Goal: Complete application form: Complete application form

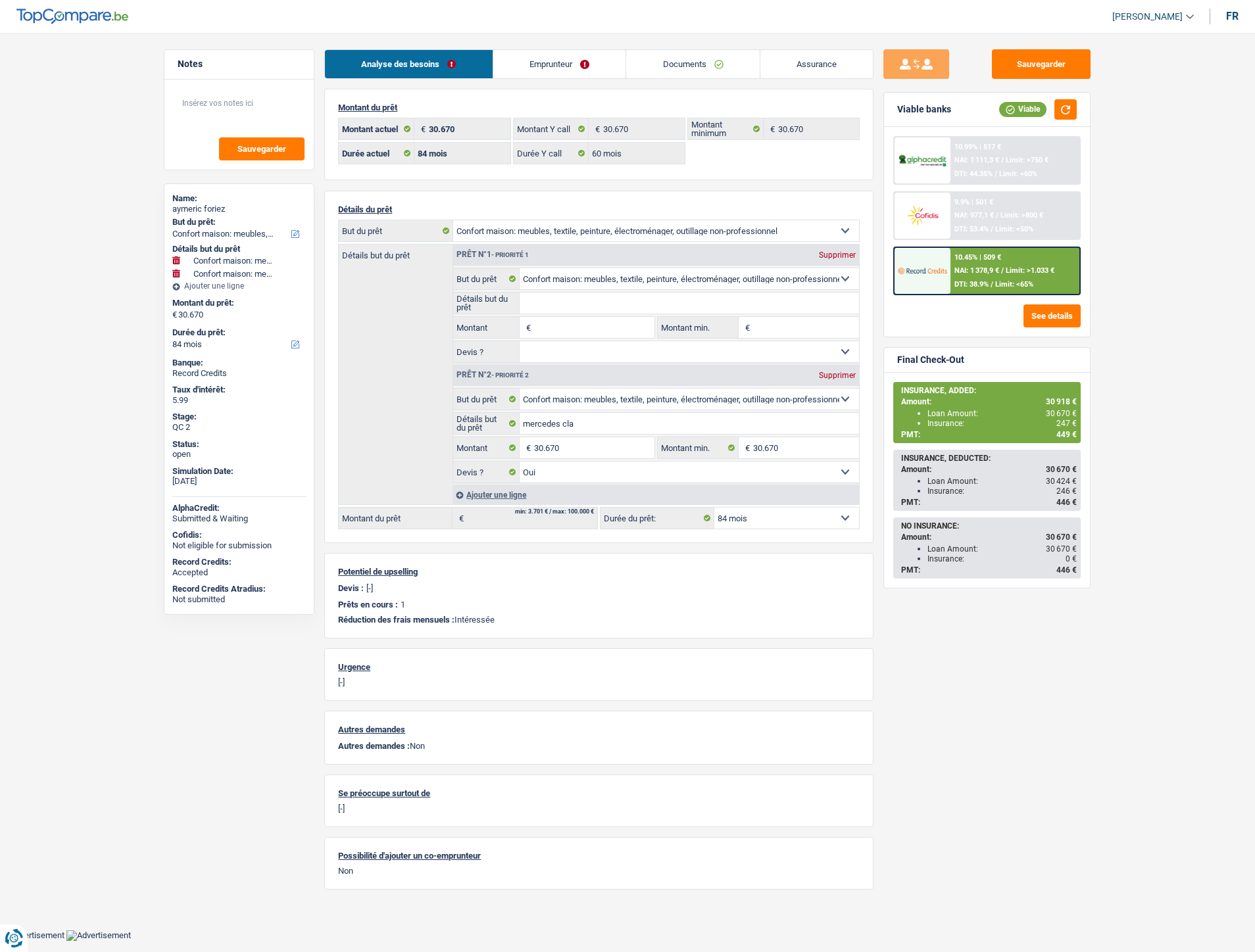
select select "household"
select select "84"
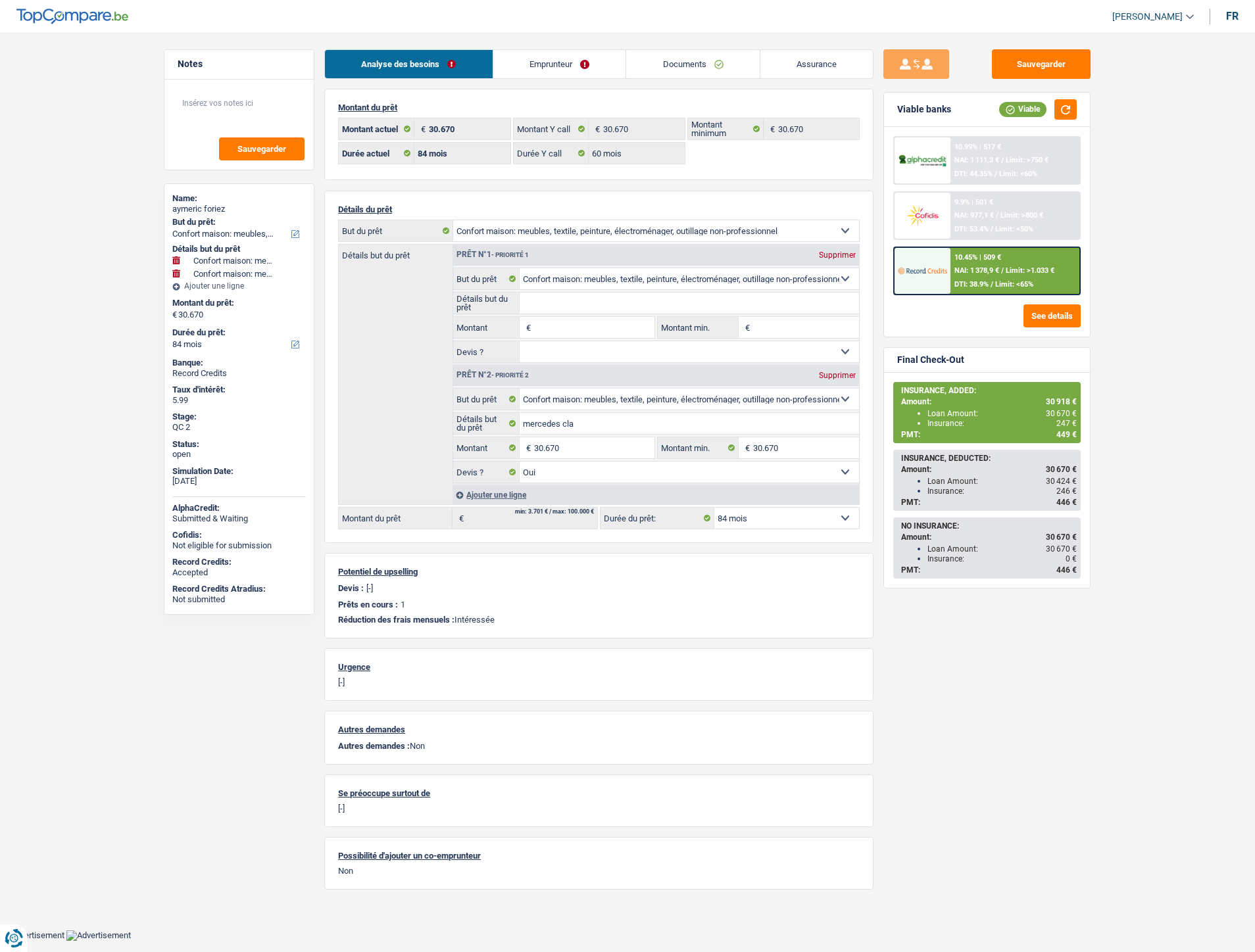
select select "60"
select select "household"
select select "yes"
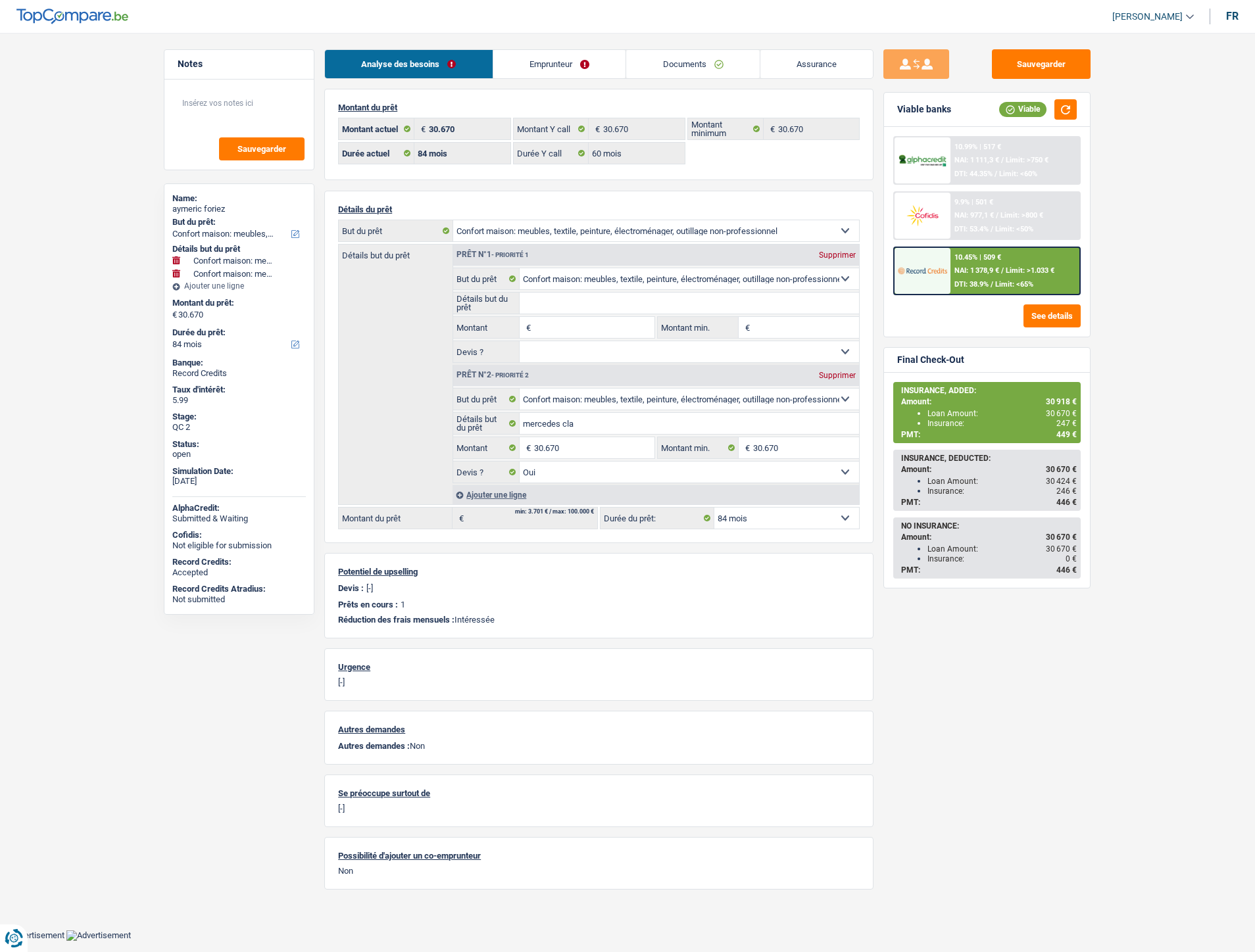
select select "84"
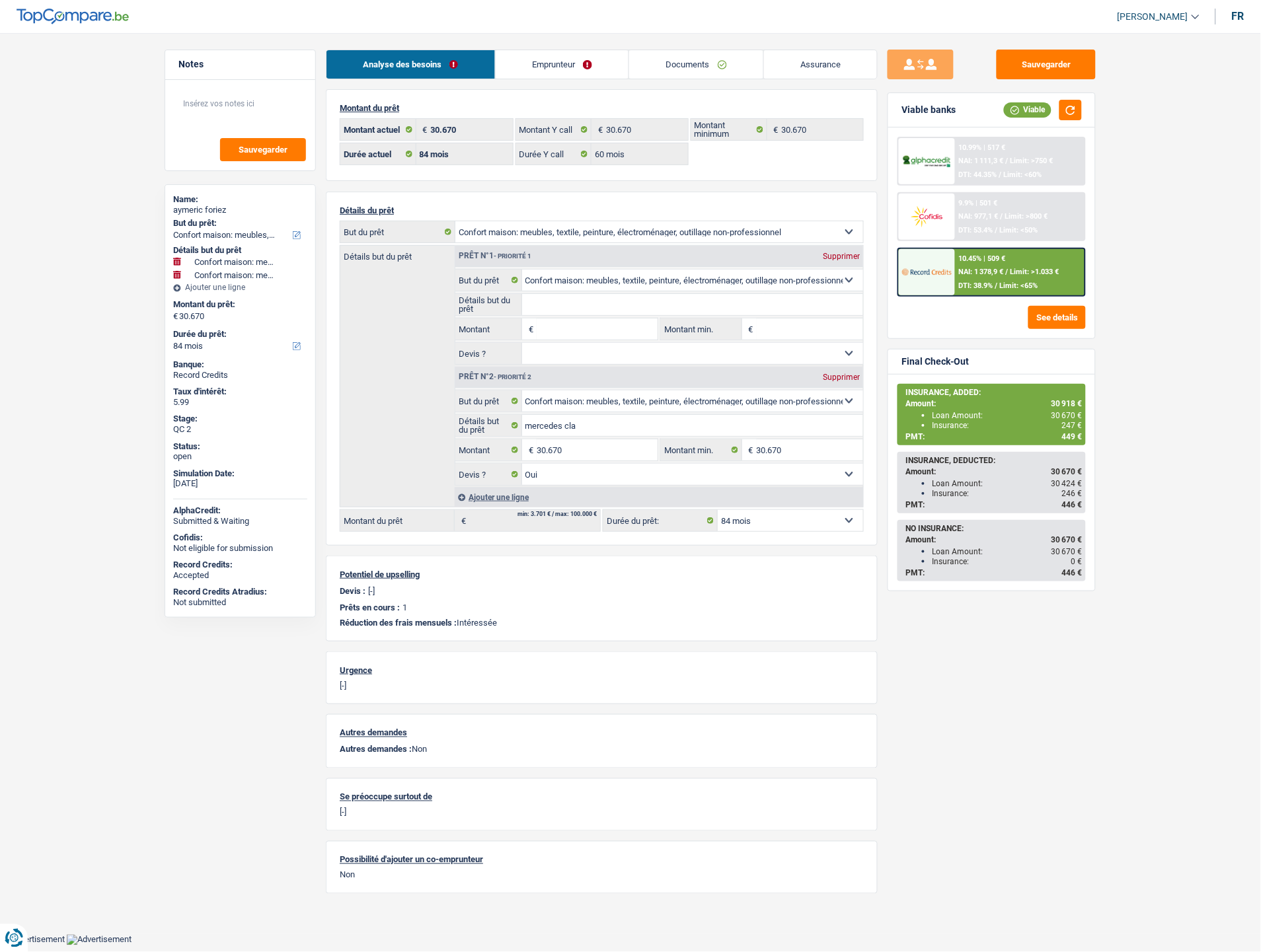
click at [709, 61] on link "Documents" at bounding box center [695, 64] width 134 height 29
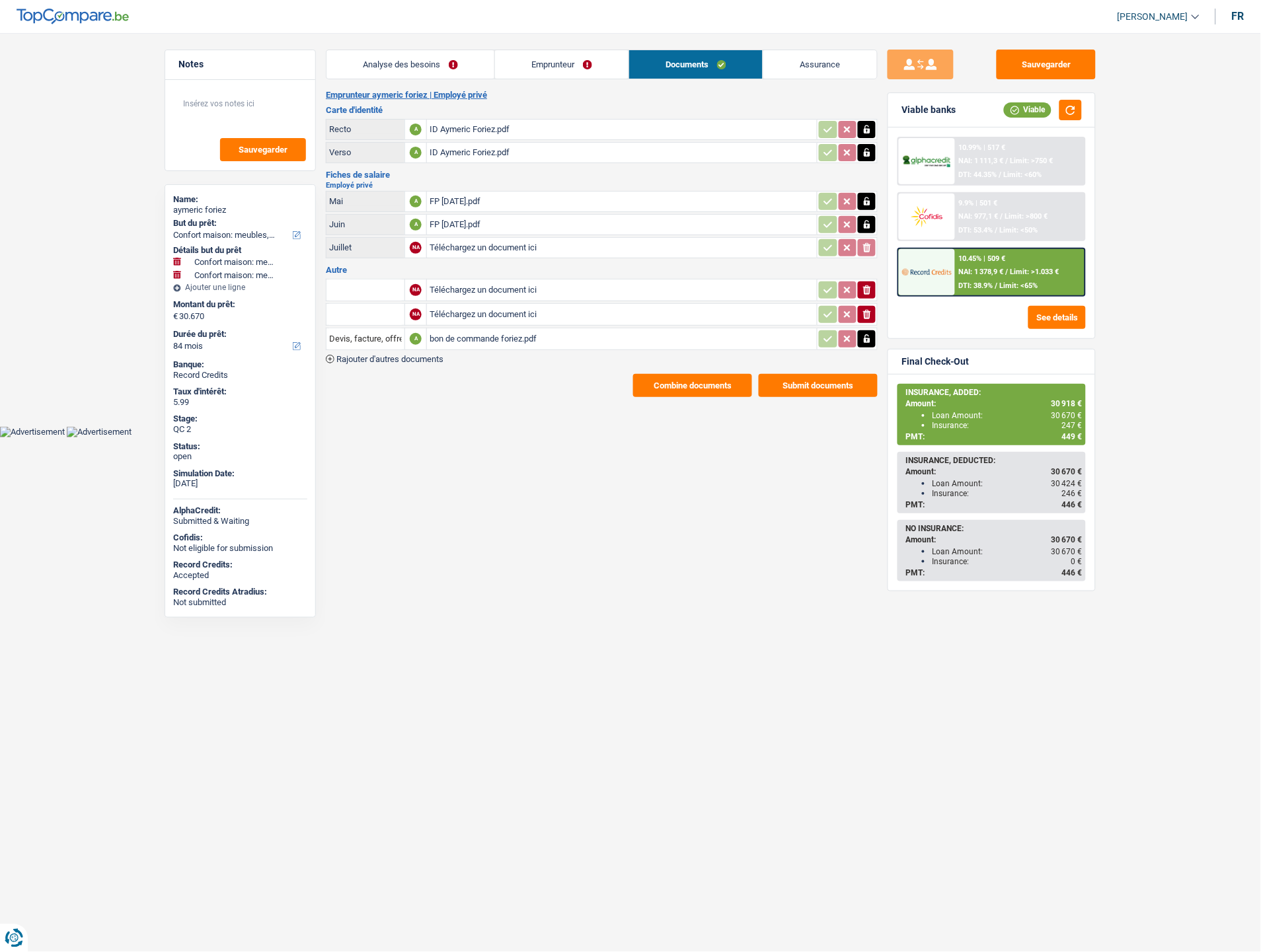
click at [429, 355] on span "Rajouter d'autres documents" at bounding box center [389, 359] width 107 height 8
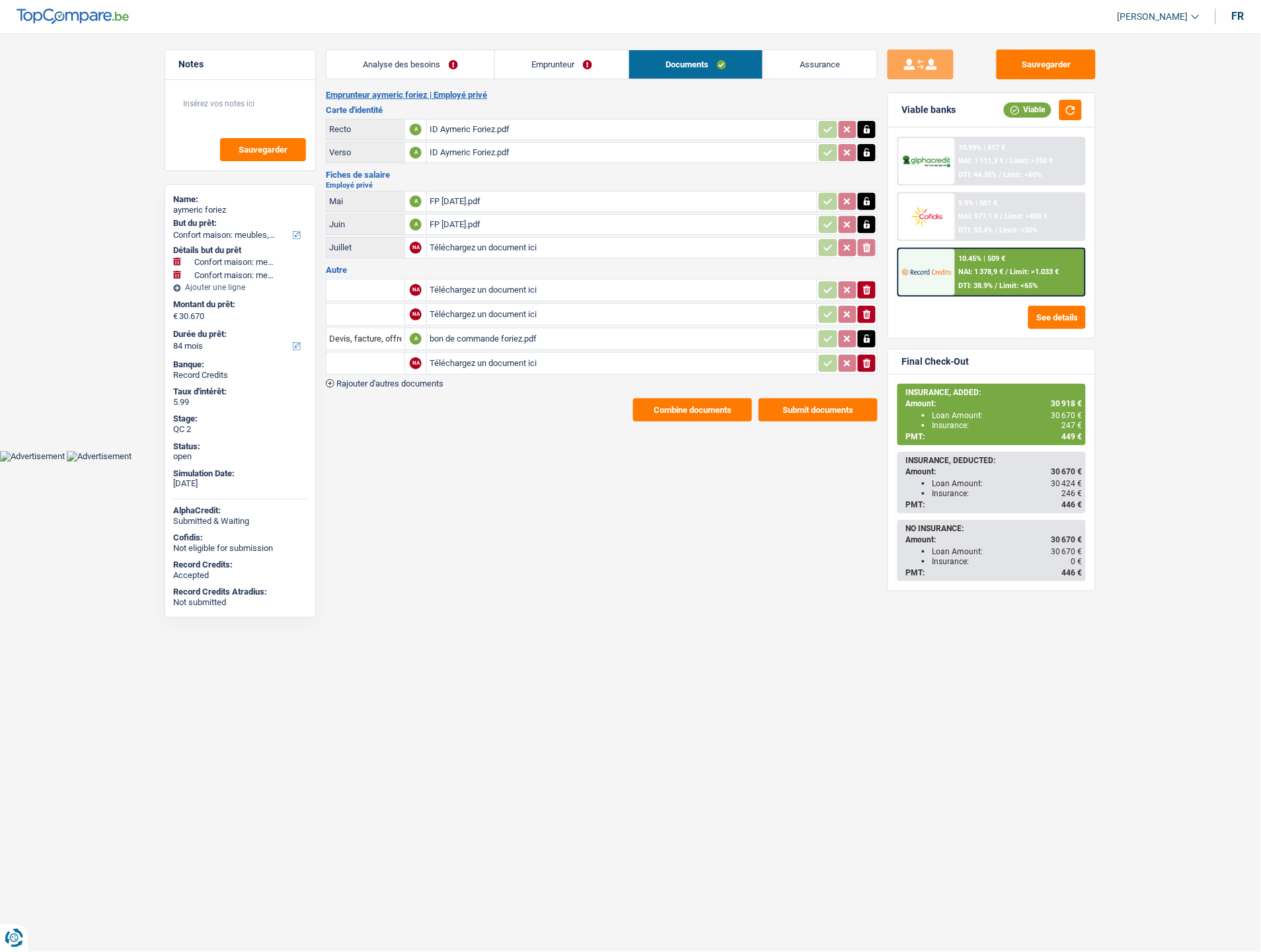
click at [520, 353] on input "Téléchargez un document ici" at bounding box center [621, 362] width 385 height 19
type input "C:\fakepath\facture [PERSON_NAME].pdf"
click at [387, 357] on input "text" at bounding box center [365, 362] width 72 height 21
type input "f"
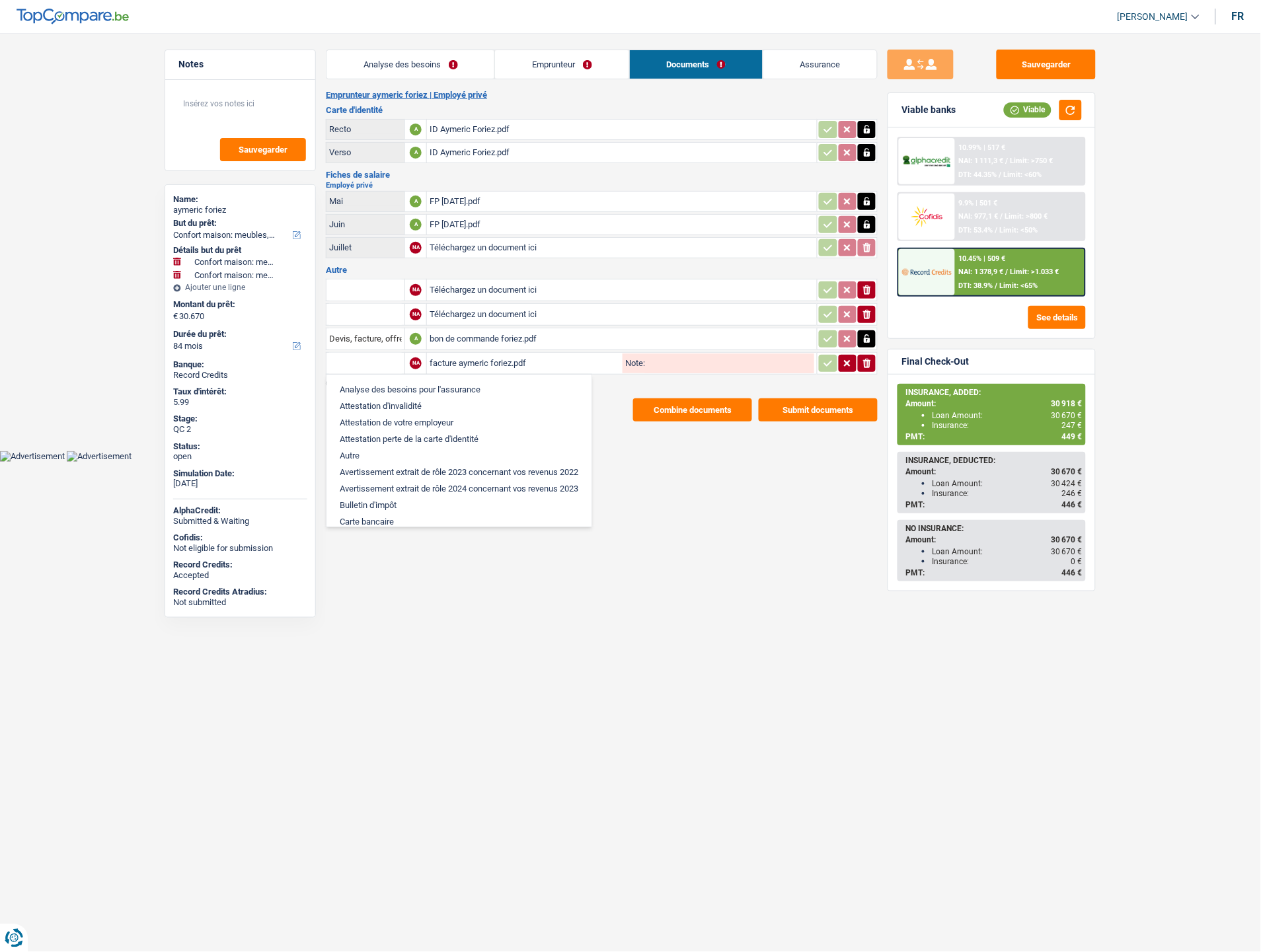
type input "d"
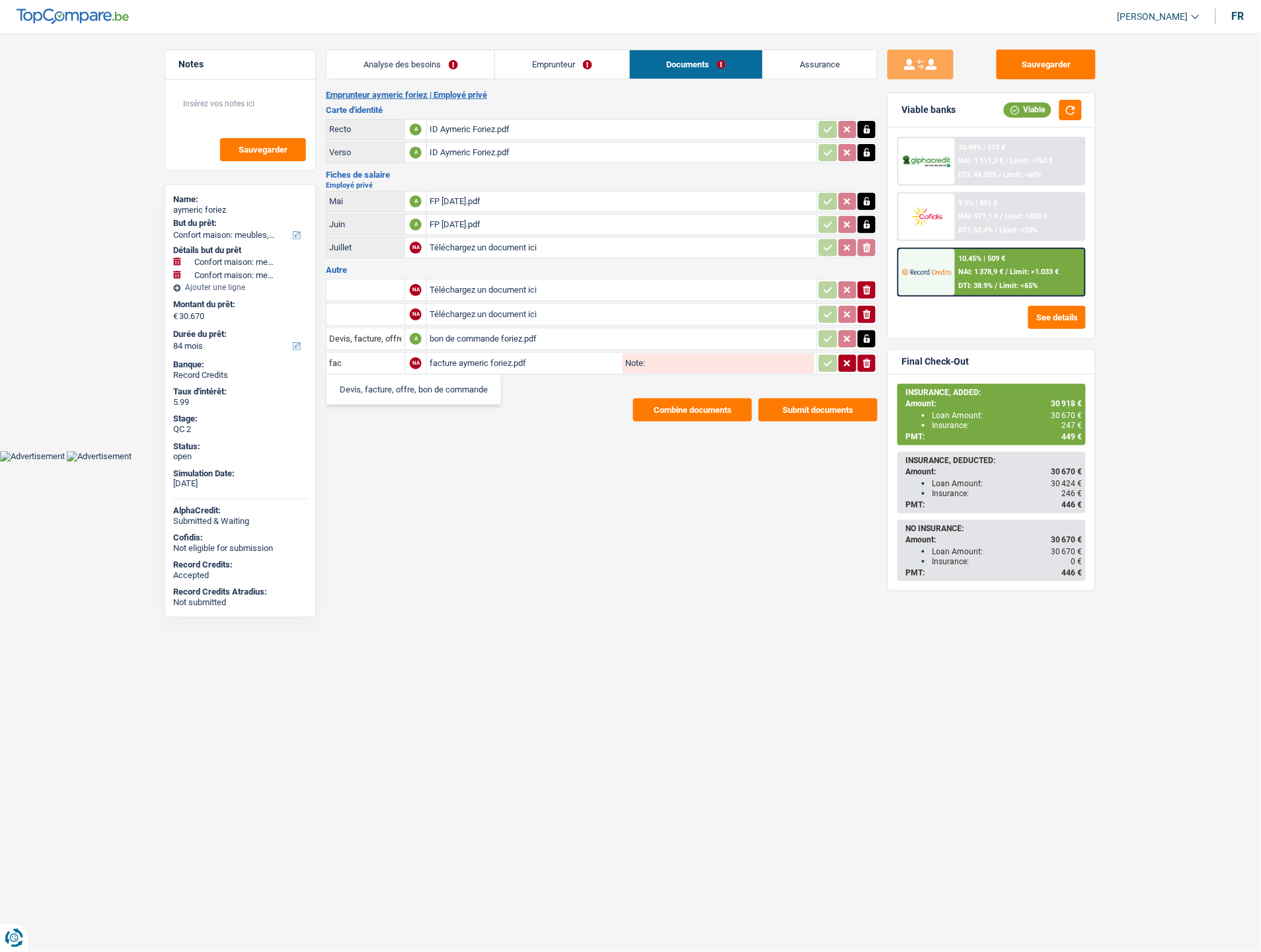
click at [407, 381] on li "Devis, facture, offre, bon de commande" at bounding box center [414, 389] width 161 height 17
type input "Devis, facture, offre, bon de commande"
click at [835, 361] on button "button" at bounding box center [827, 363] width 18 height 18
click at [1031, 54] on button "Sauvegarder" at bounding box center [1046, 64] width 99 height 30
click at [1036, 61] on button "Sauvegarder" at bounding box center [1046, 64] width 99 height 30
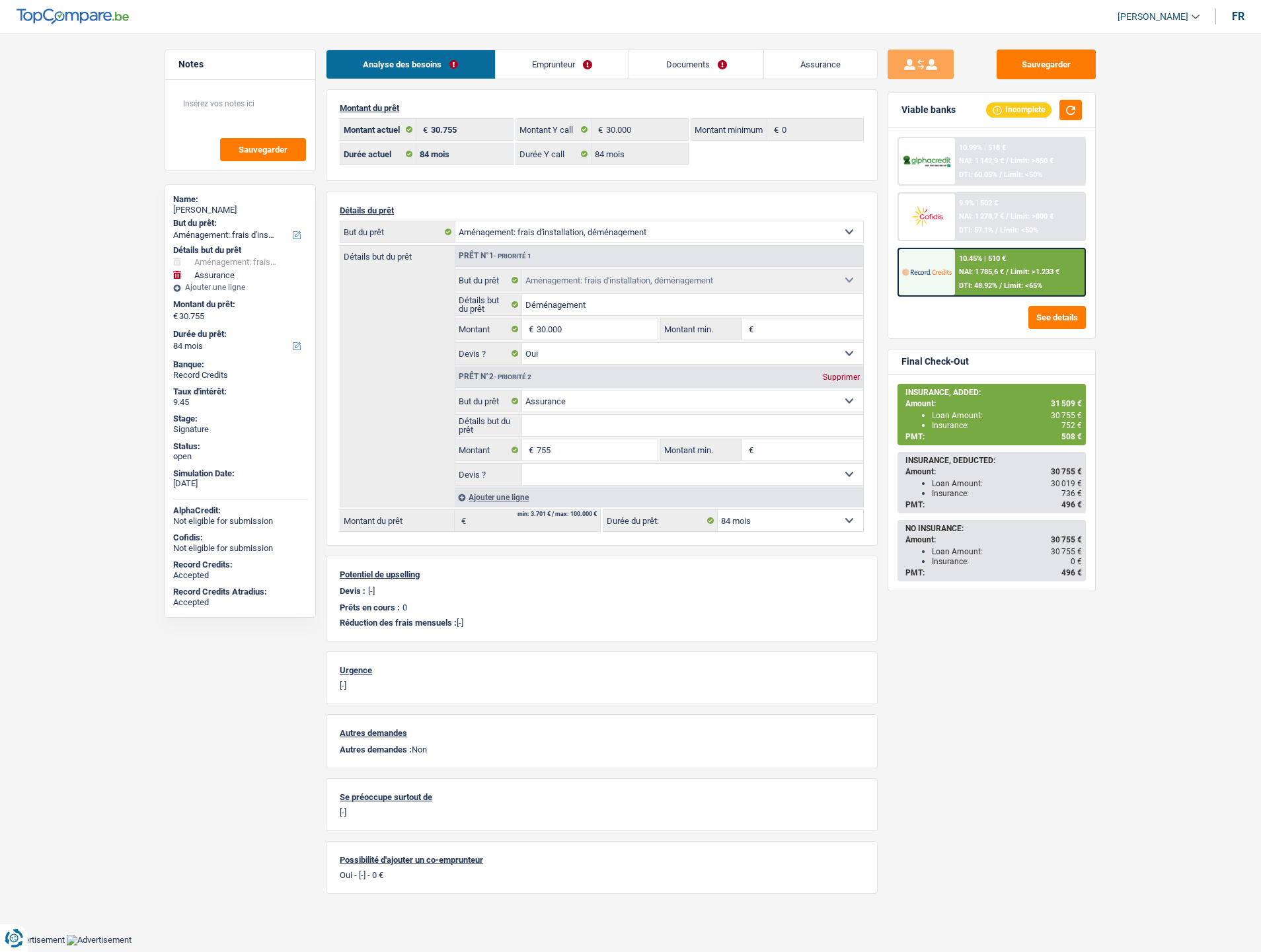
select select "movingOrInstallation"
select select "insurance"
select select "84"
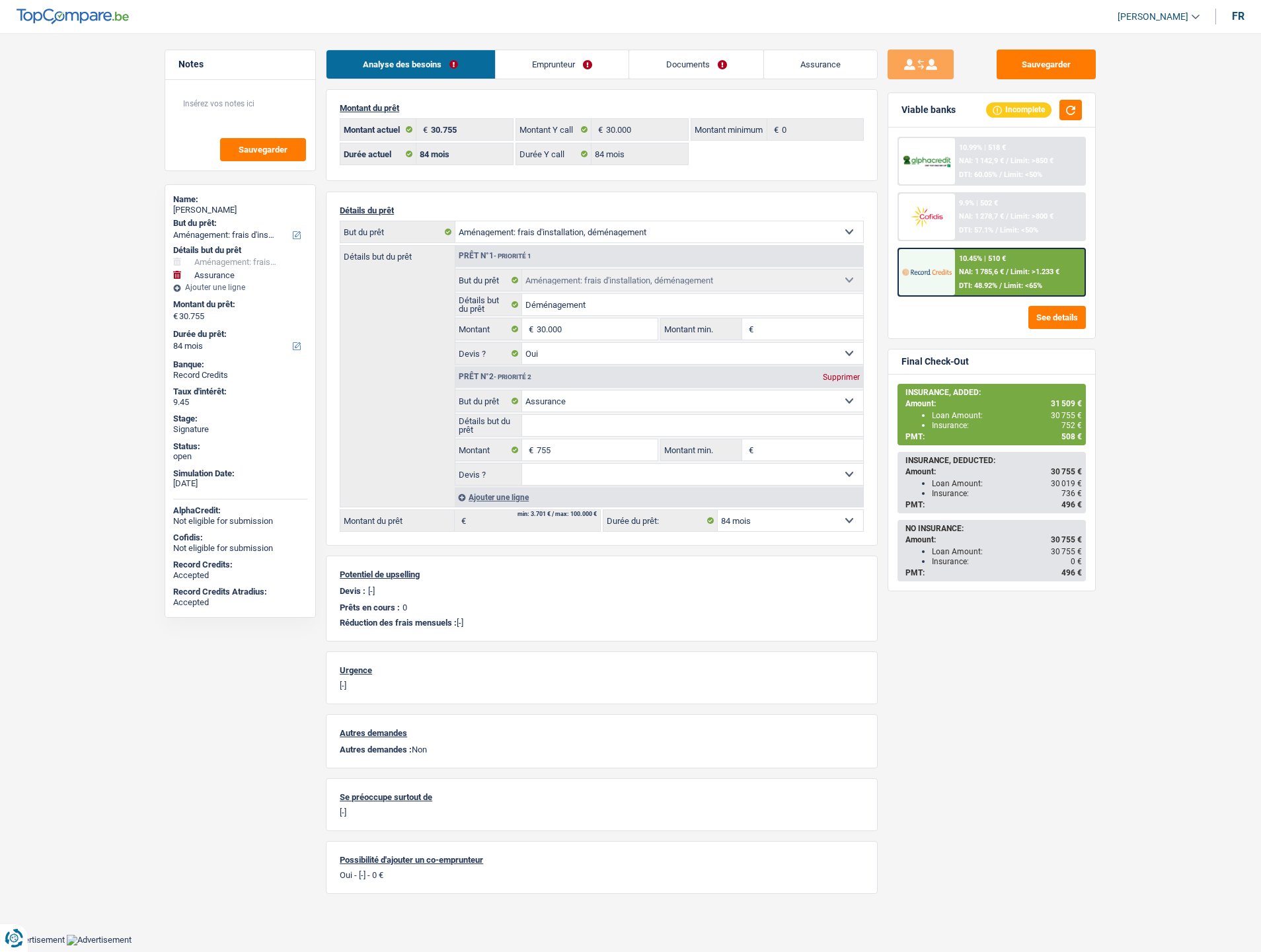
select select "84"
select select "movingOrInstallation"
select select "yes"
select select "insurance"
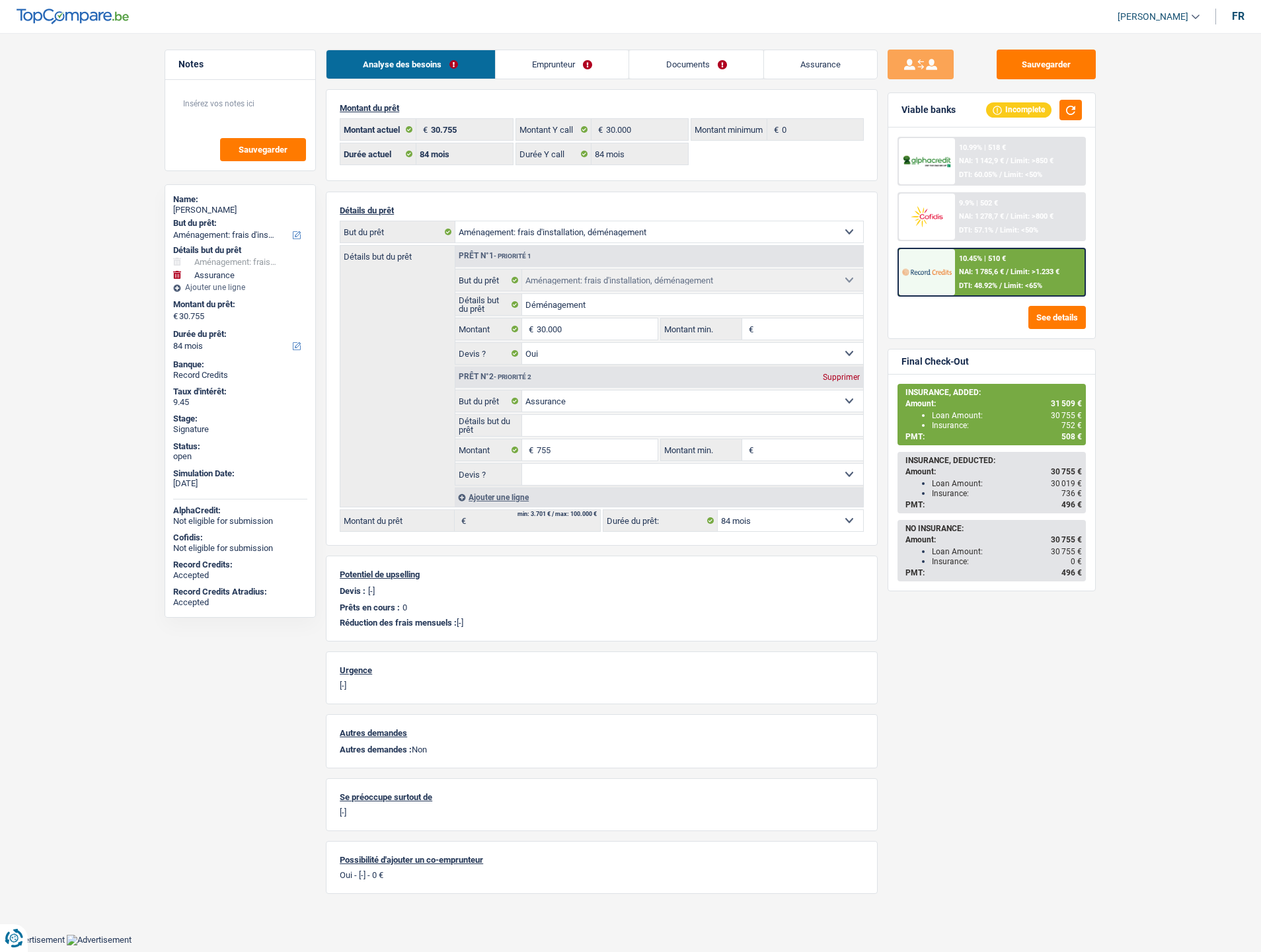
select select "84"
click at [544, 67] on link "Emprunteur" at bounding box center [562, 64] width 134 height 29
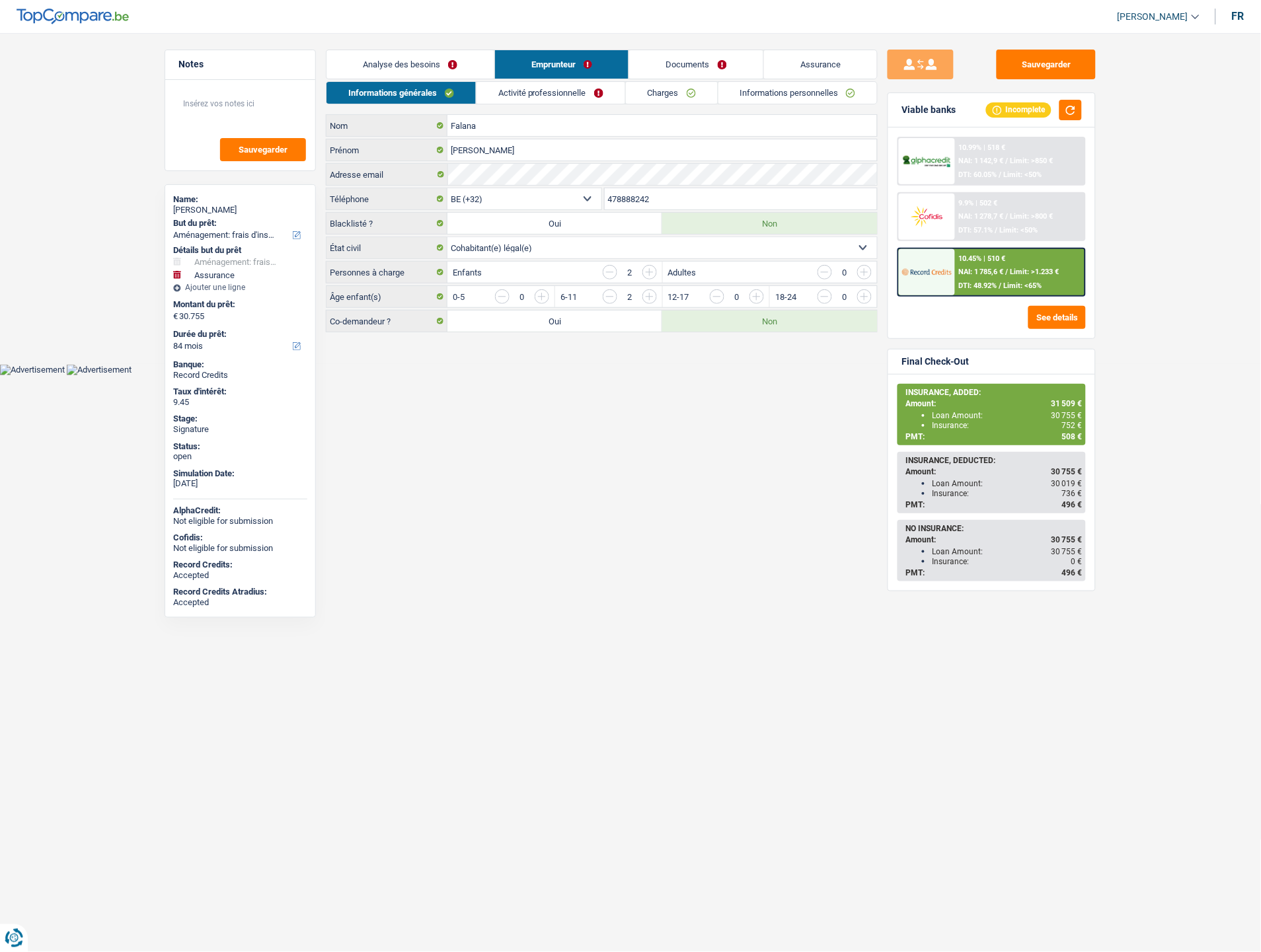
click at [744, 95] on link "Informations personnelles" at bounding box center [798, 93] width 159 height 22
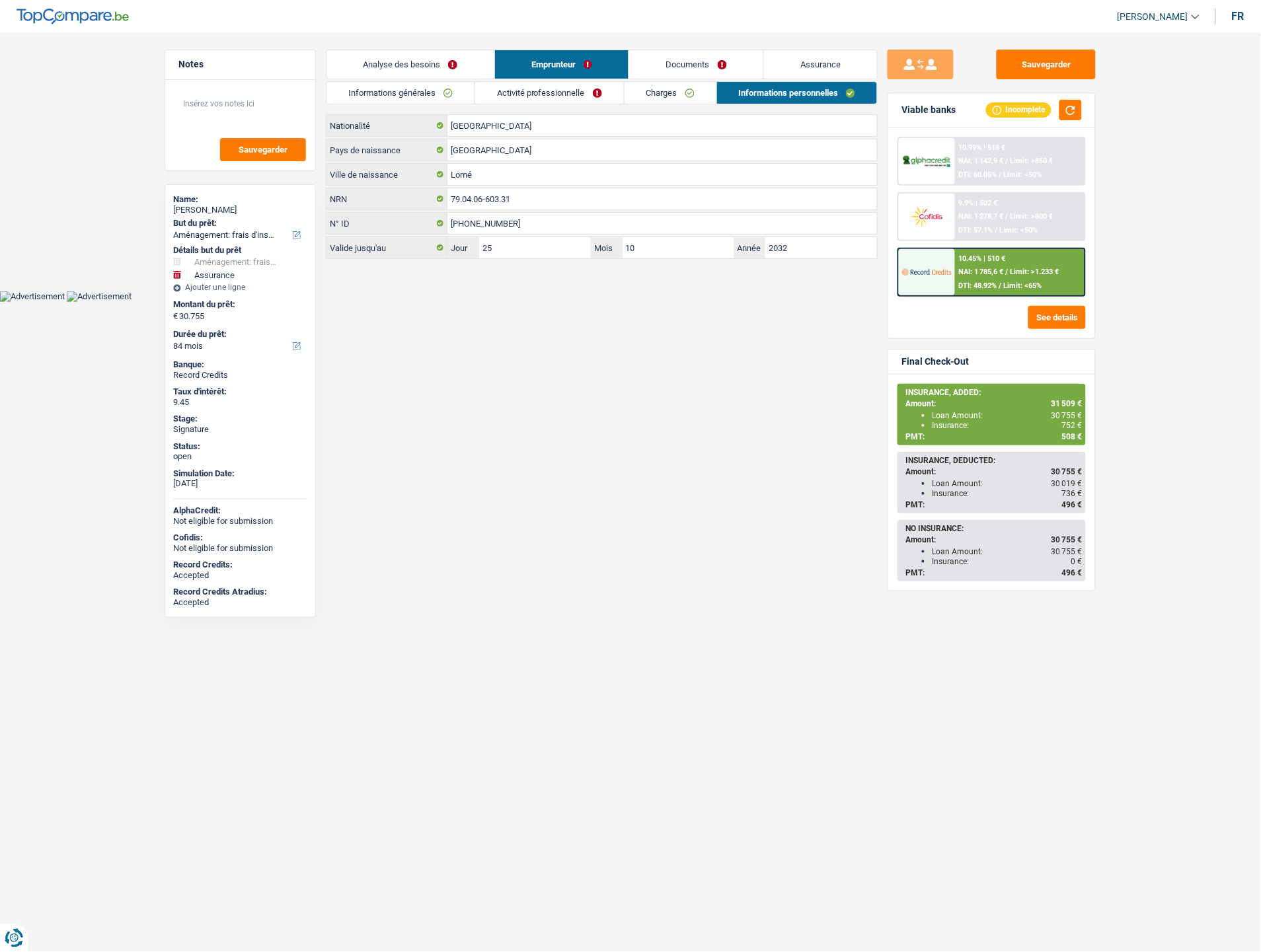
click at [416, 100] on link "Informations générales" at bounding box center [401, 93] width 148 height 22
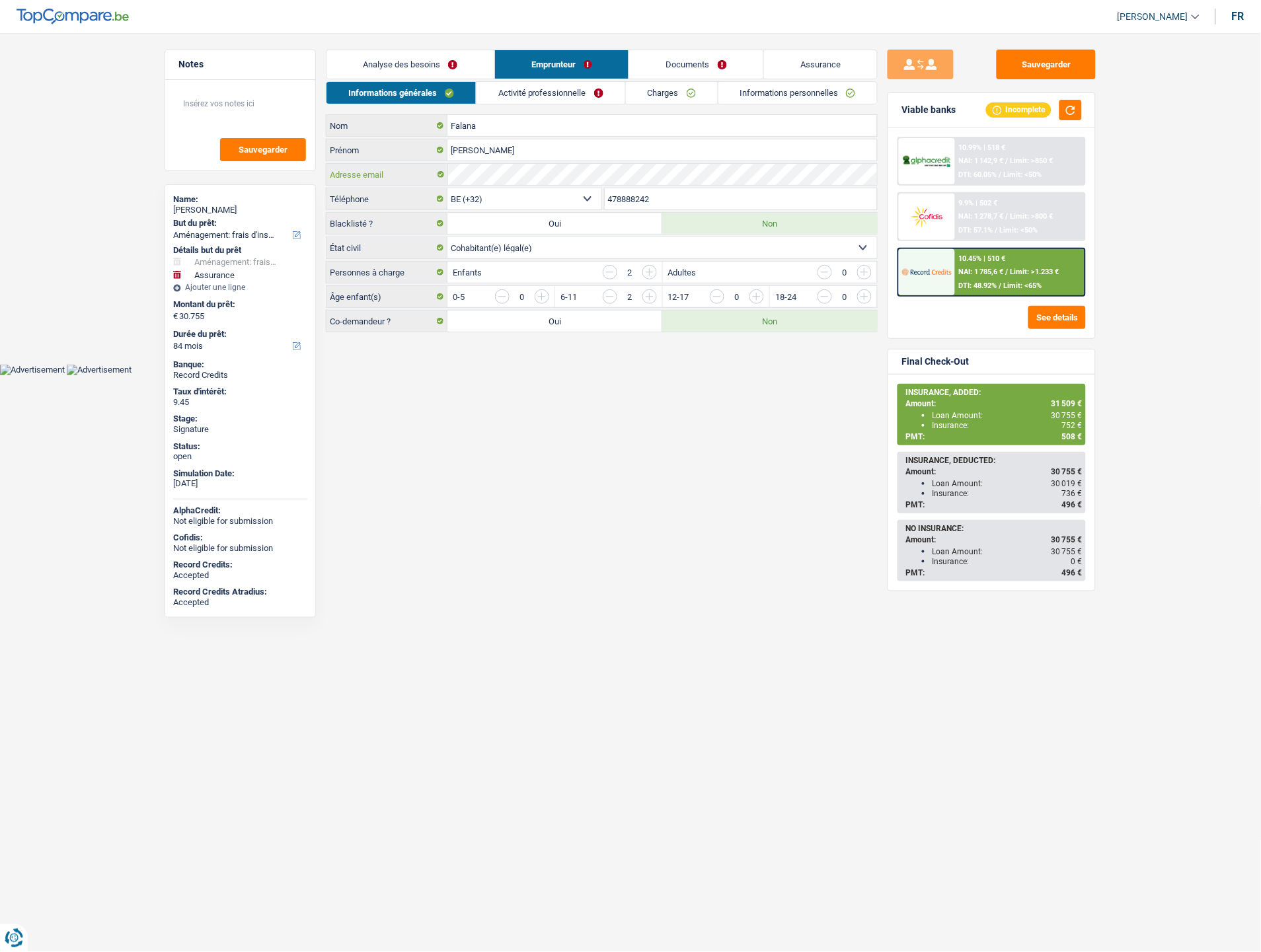
click at [445, 173] on div "Adresse email" at bounding box center [602, 174] width 551 height 21
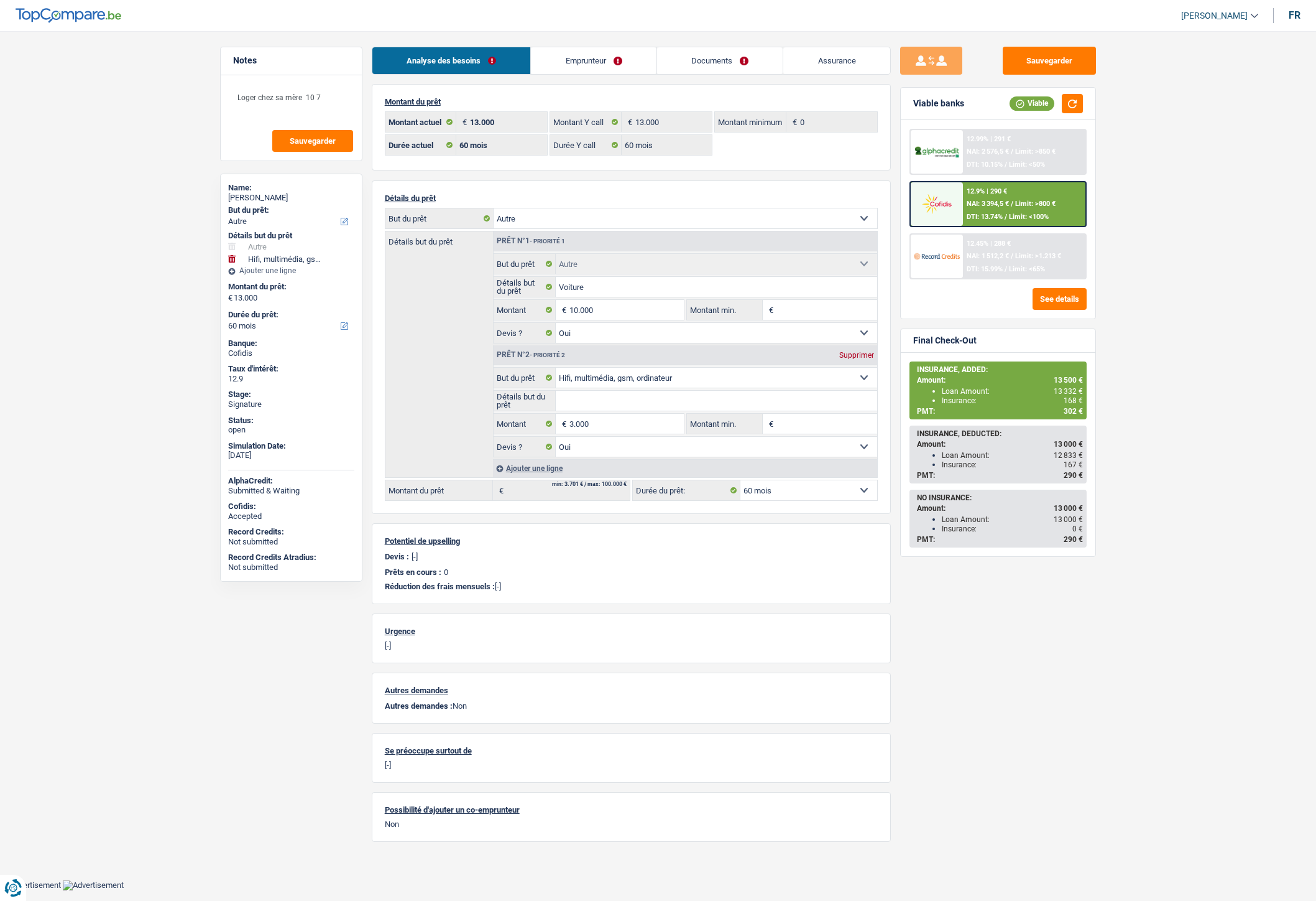
select select "other"
select select "tech"
select select "60"
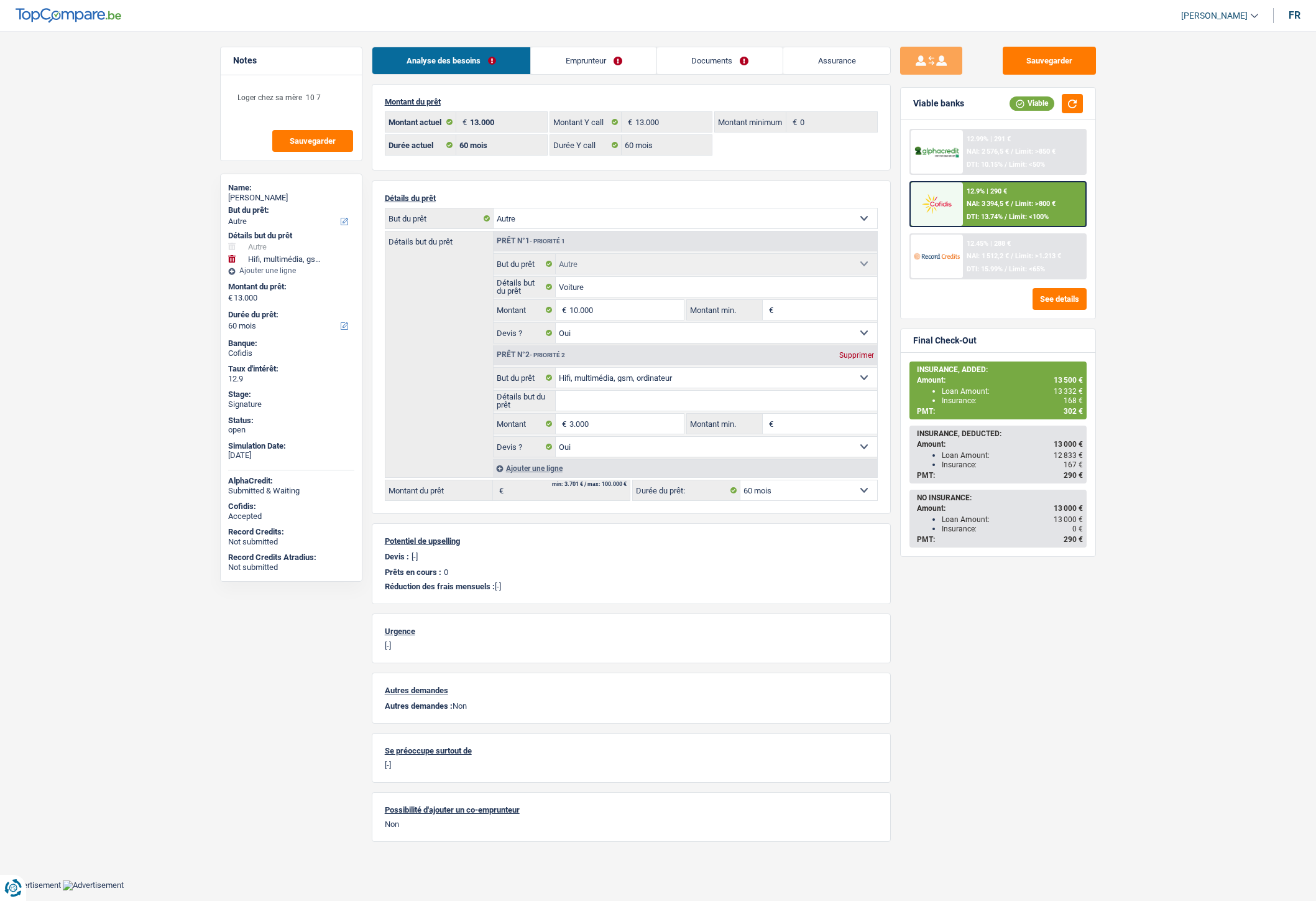
select select "60"
select select "other"
select select "yes"
select select "tech"
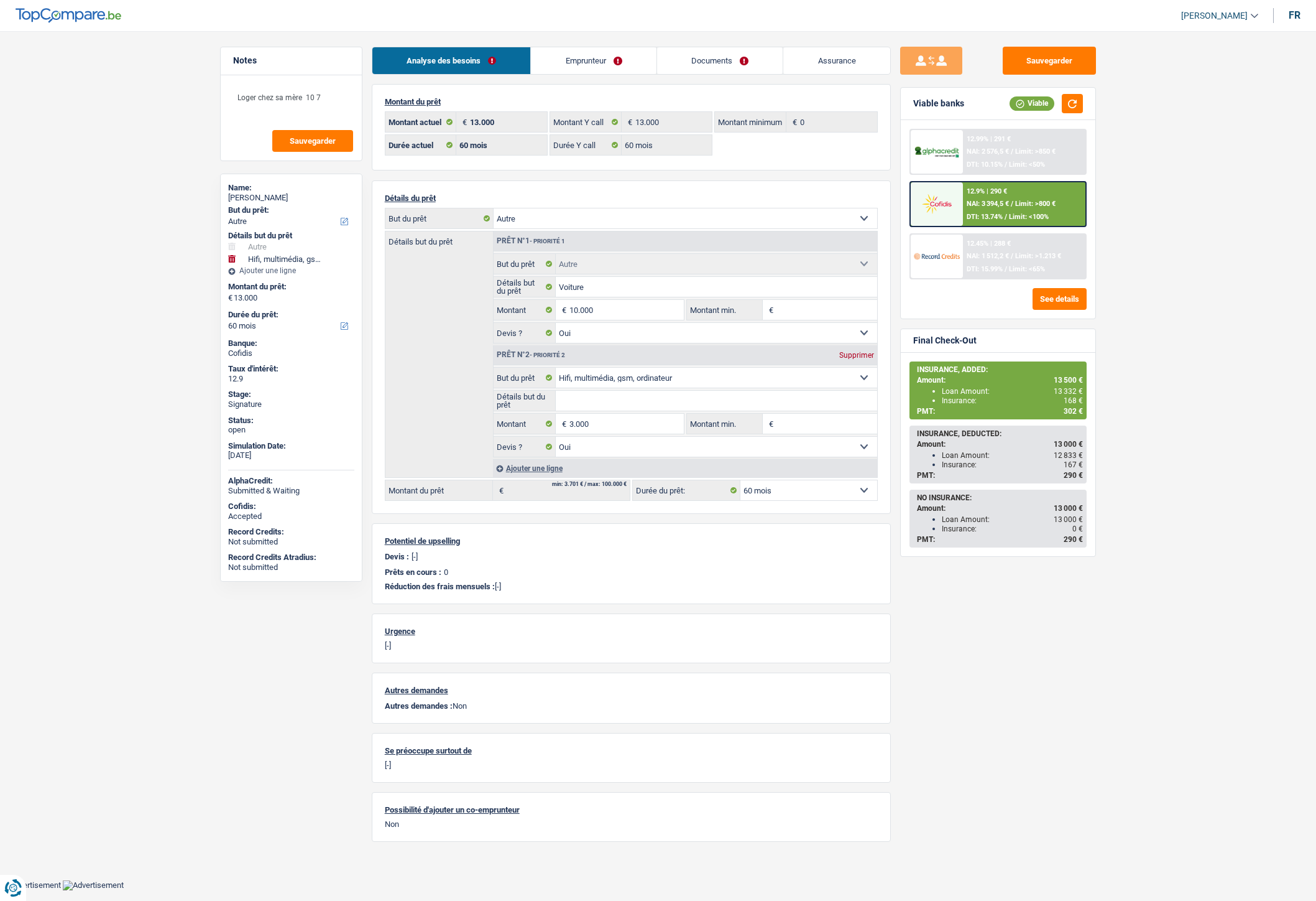
select select "yes"
select select "60"
select select "32"
select select "single"
click at [558, 59] on link "Emprunteur" at bounding box center [594, 60] width 126 height 27
